Goal: Information Seeking & Learning: Understand process/instructions

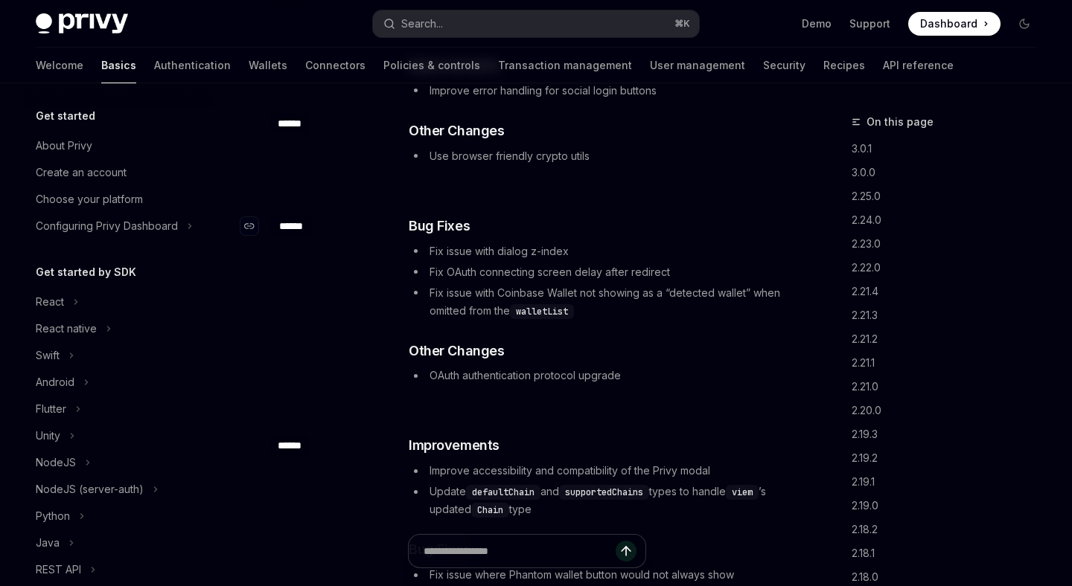
scroll to position [338, 0]
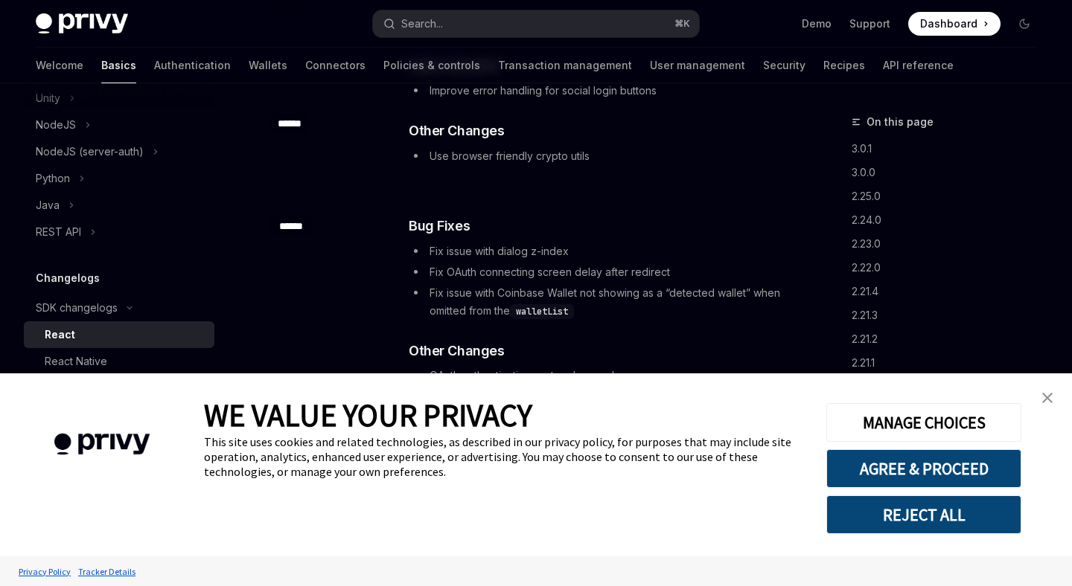
click at [1048, 396] on img "close banner" at bounding box center [1047, 398] width 10 height 10
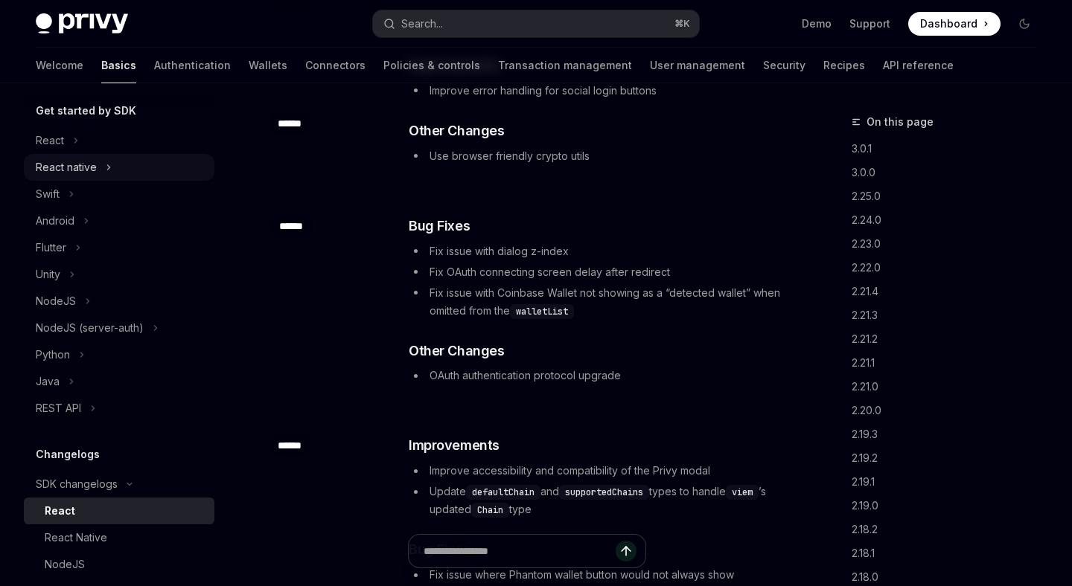
scroll to position [161, 0]
click at [64, 135] on div "React" at bounding box center [119, 141] width 190 height 27
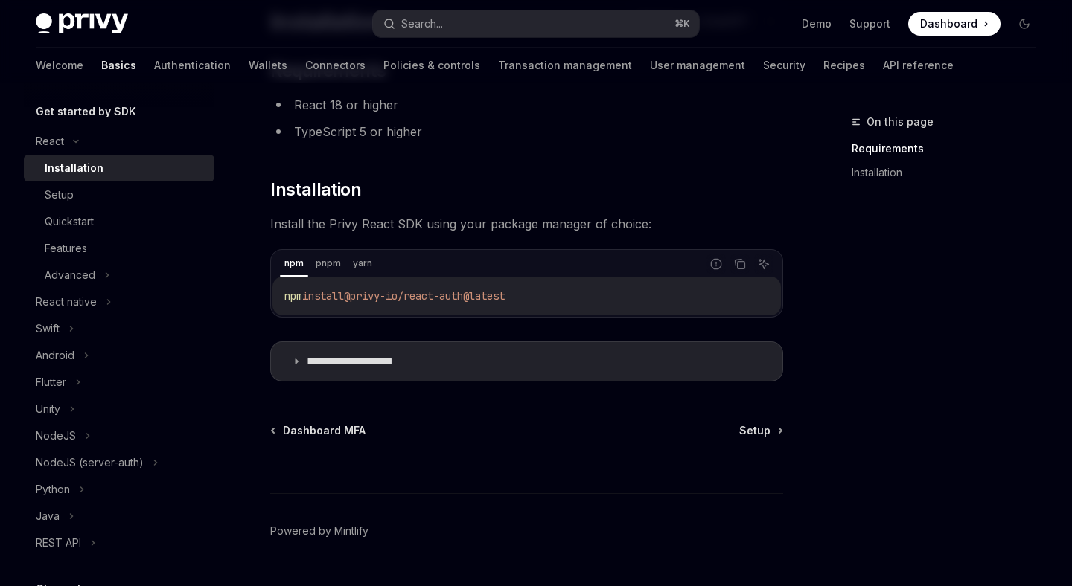
scroll to position [164, 0]
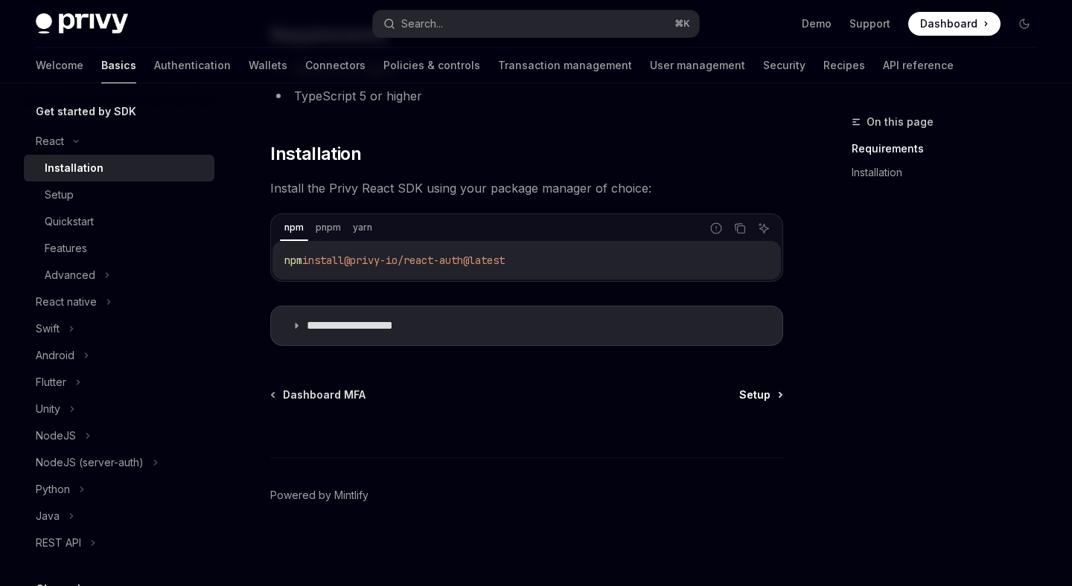
click at [762, 400] on span "Setup" at bounding box center [754, 395] width 31 height 15
type textarea "*"
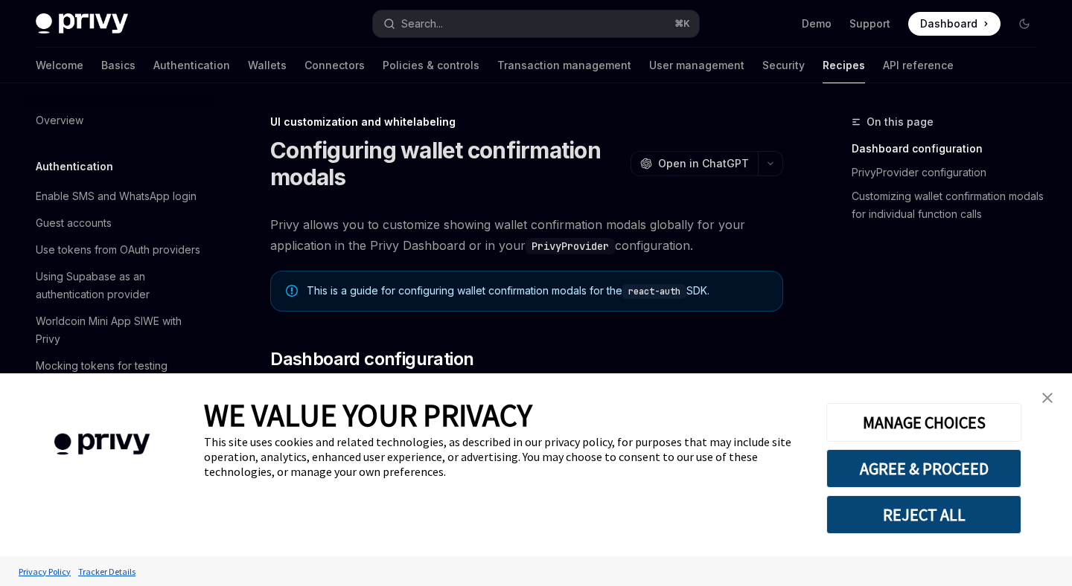
scroll to position [576, 0]
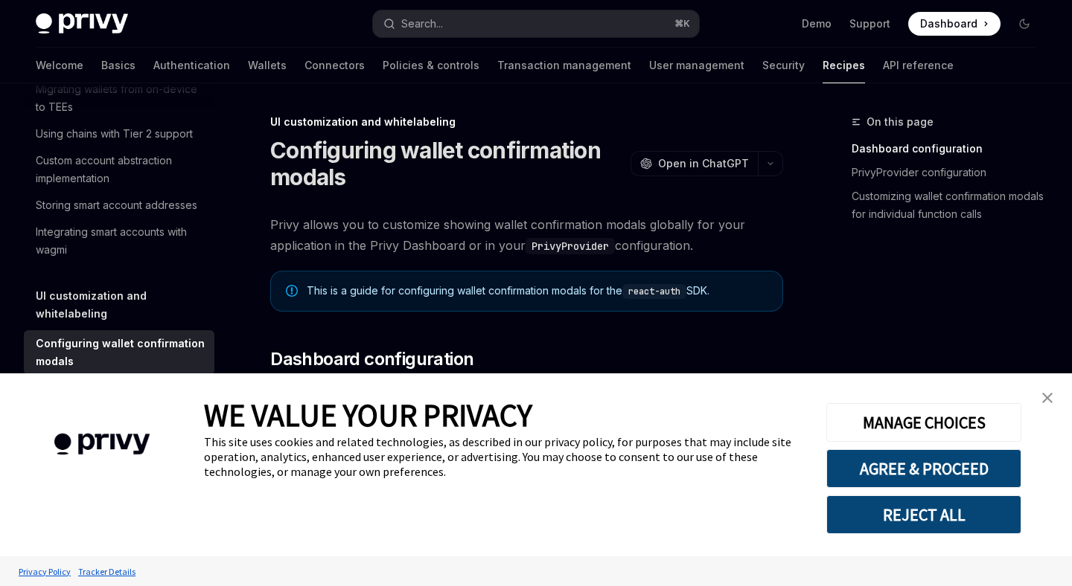
click at [1056, 406] on link "close banner" at bounding box center [1047, 398] width 30 height 30
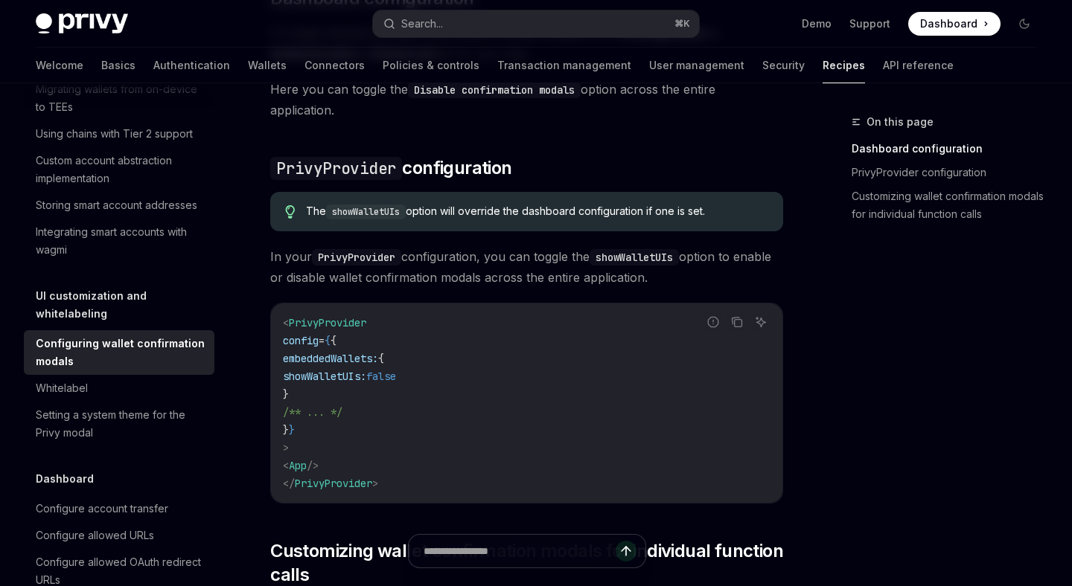
scroll to position [356, 0]
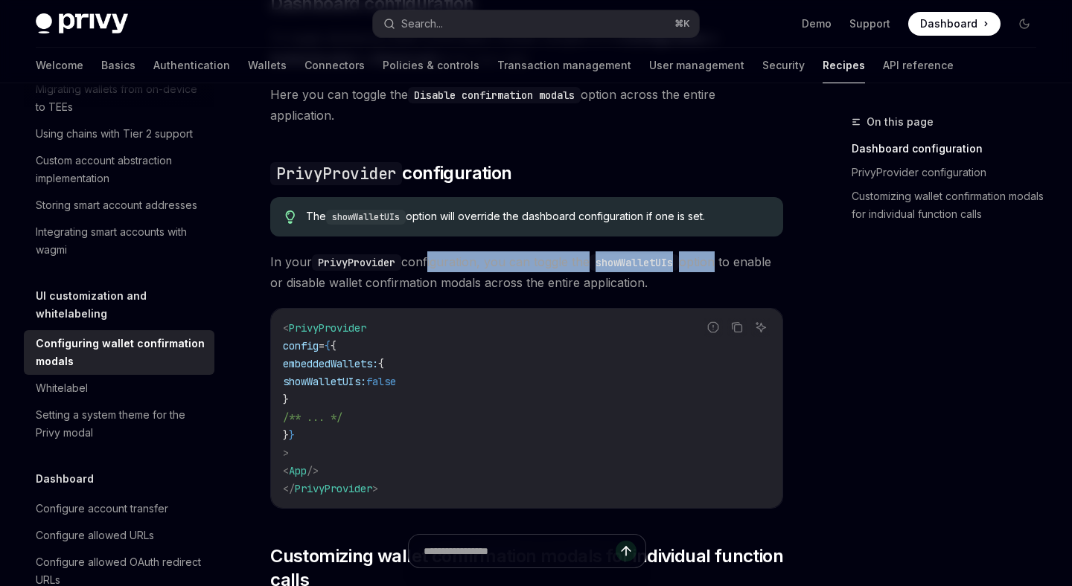
drag, startPoint x: 426, startPoint y: 263, endPoint x: 727, endPoint y: 265, distance: 300.6
click at [727, 265] on span "In your PrivyProvider configuration, you can toggle the showWalletUIs option to…" at bounding box center [526, 273] width 513 height 42
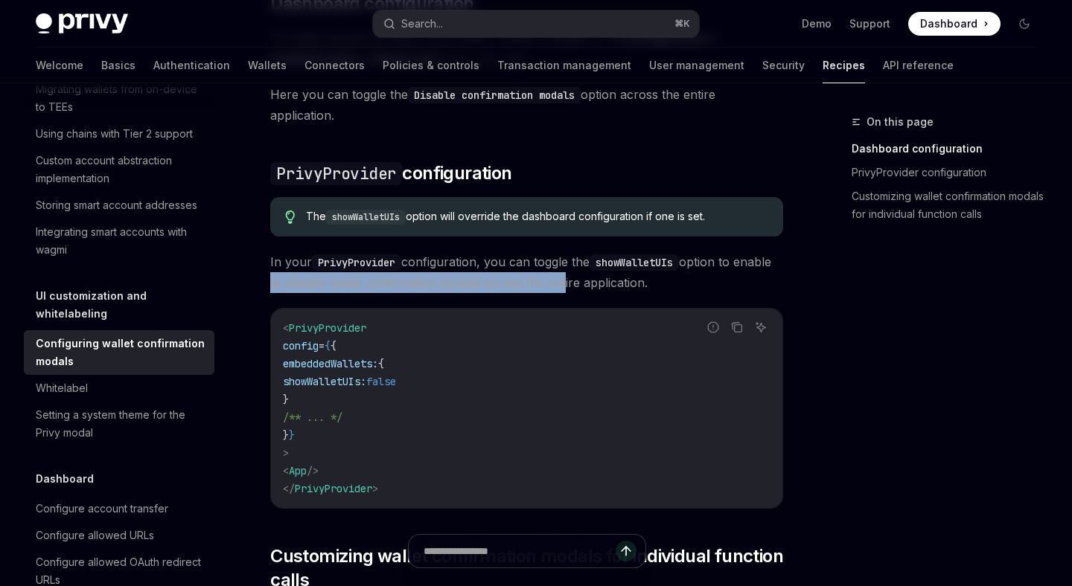
drag, startPoint x: 309, startPoint y: 289, endPoint x: 603, endPoint y: 286, distance: 293.9
click at [602, 287] on span "In your PrivyProvider configuration, you can toggle the showWalletUIs option to…" at bounding box center [526, 273] width 513 height 42
click at [603, 286] on span "In your PrivyProvider configuration, you can toggle the showWalletUIs option to…" at bounding box center [526, 273] width 513 height 42
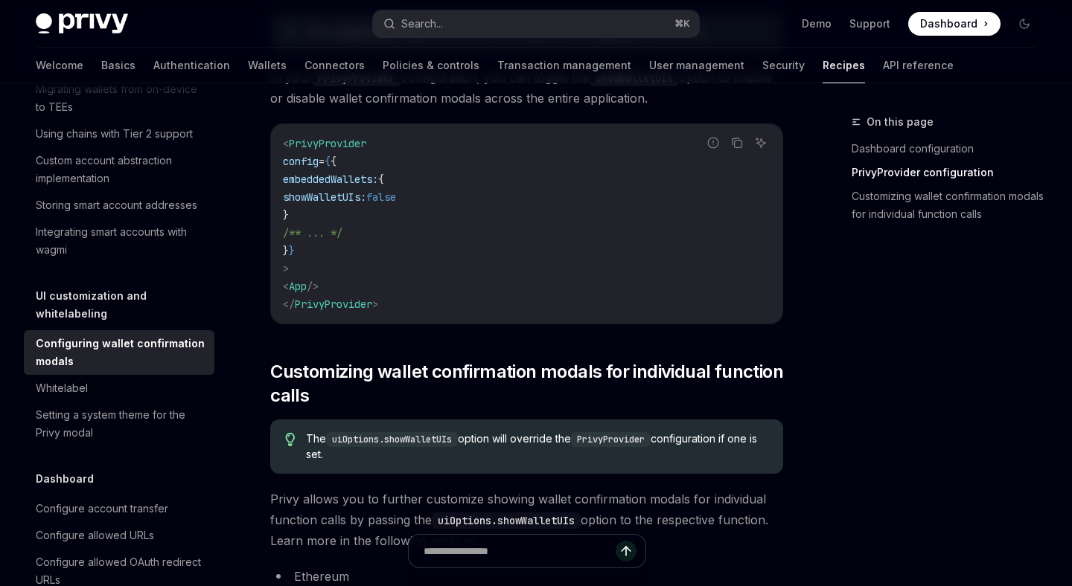
scroll to position [558, 0]
